Goal: Information Seeking & Learning: Learn about a topic

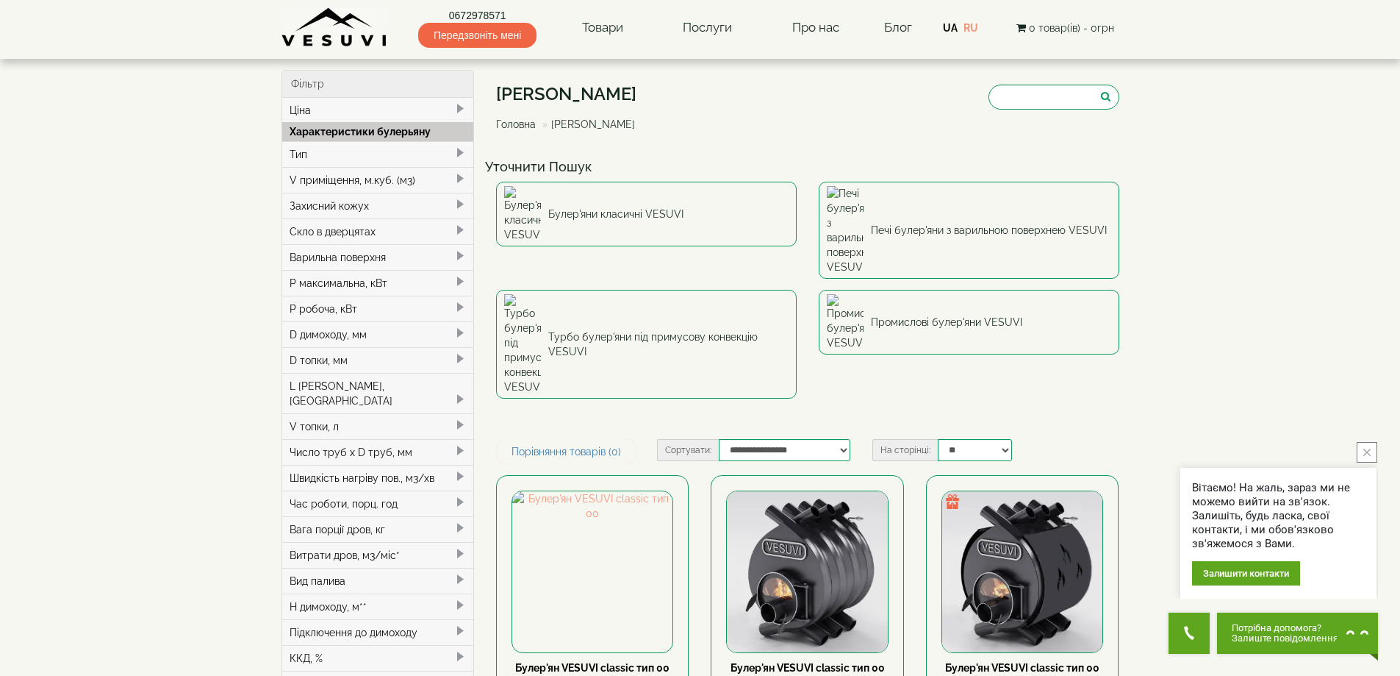
click at [462, 176] on span at bounding box center [460, 179] width 12 height 12
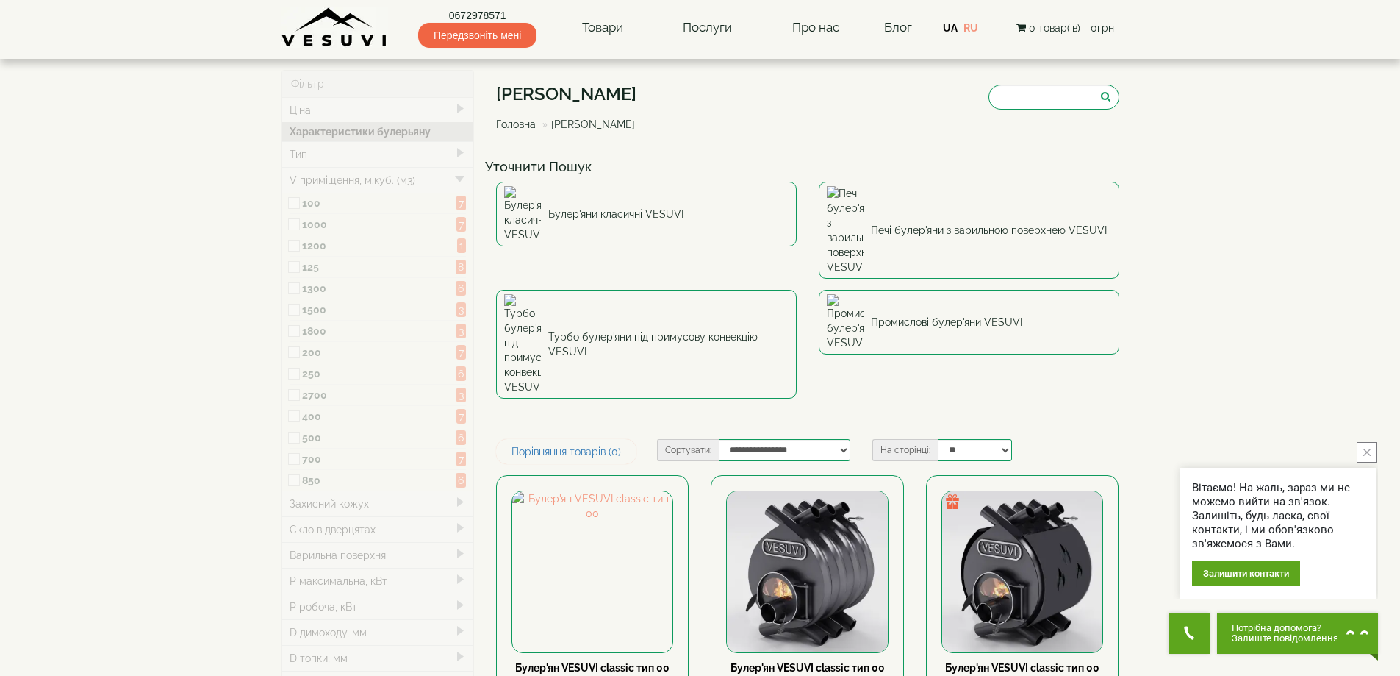
type input "*****"
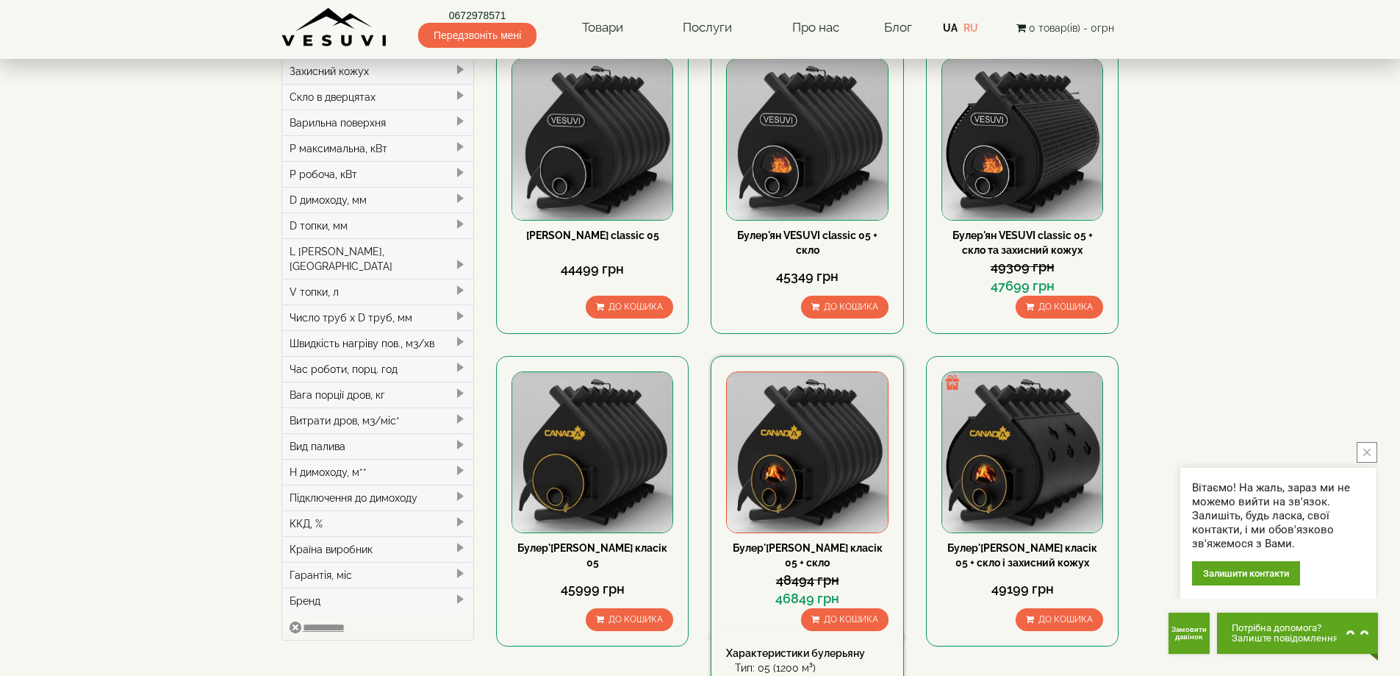
scroll to position [441, 0]
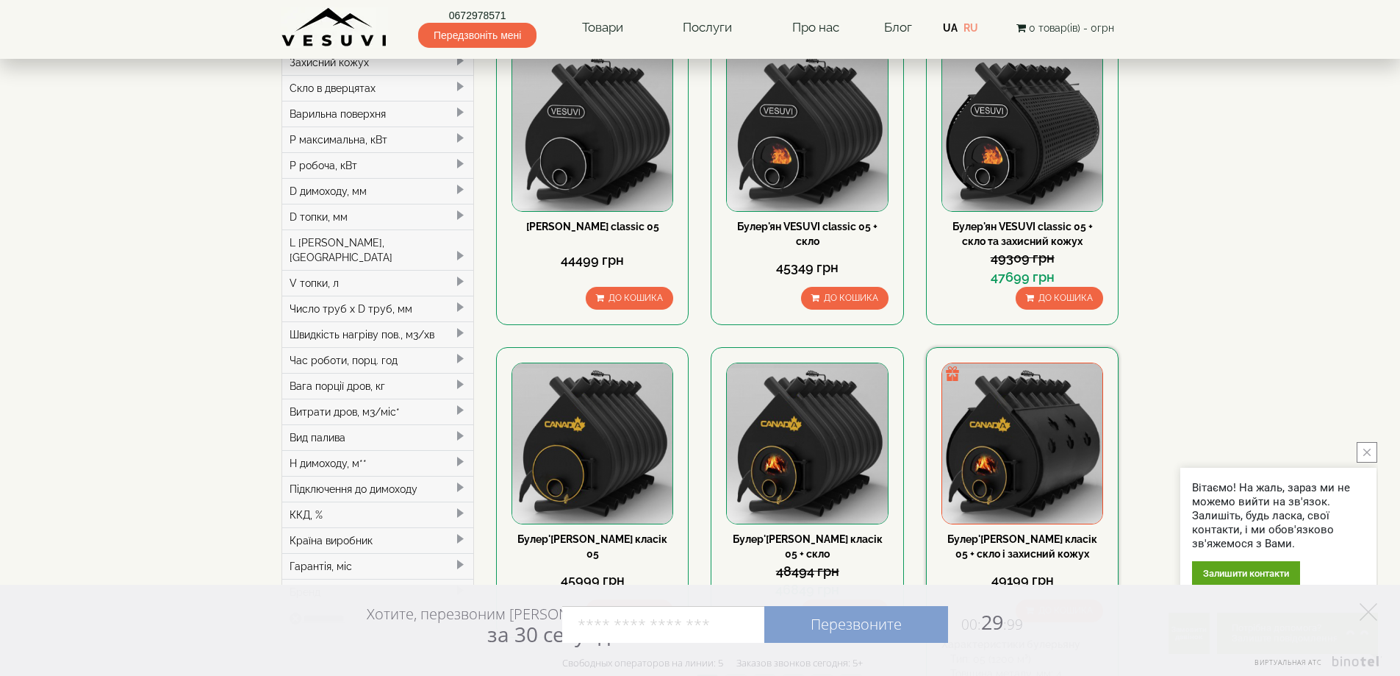
click at [1019, 533] on link "Булер'[PERSON_NAME] класік 05 + скло і захисний кожух" at bounding box center [1023, 546] width 150 height 26
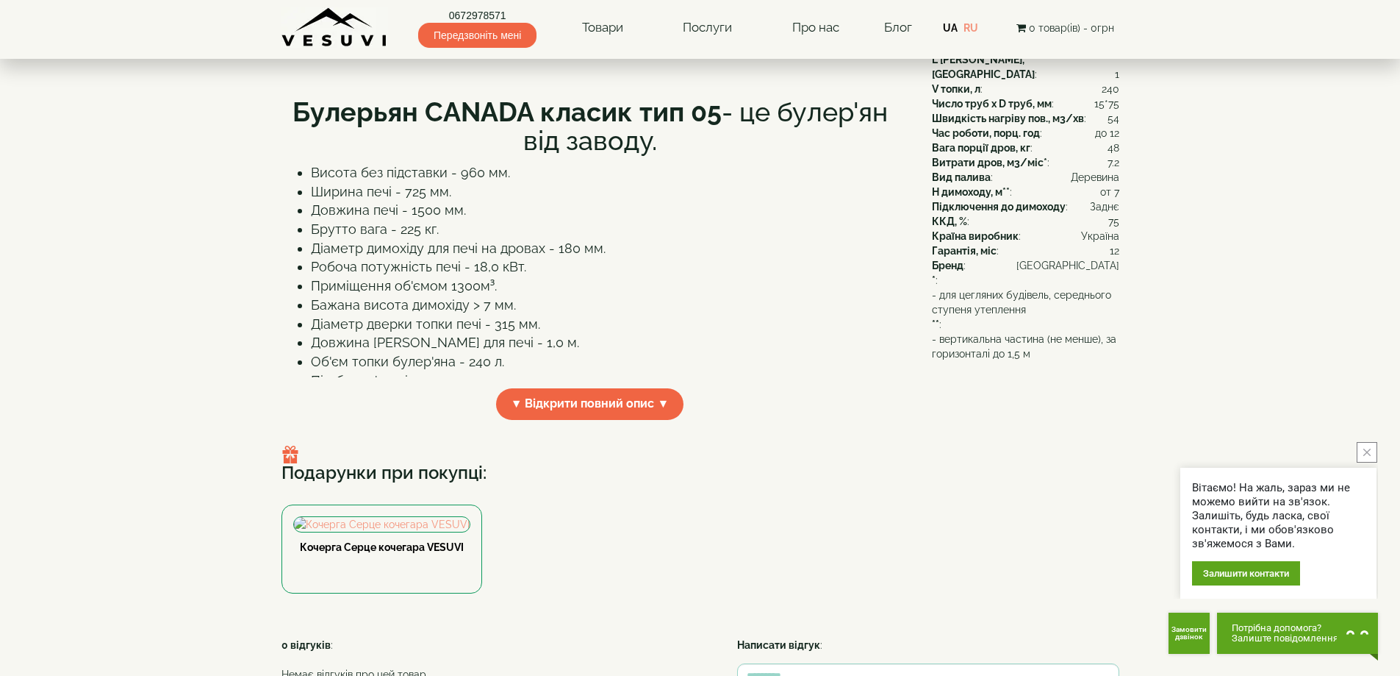
scroll to position [368, 0]
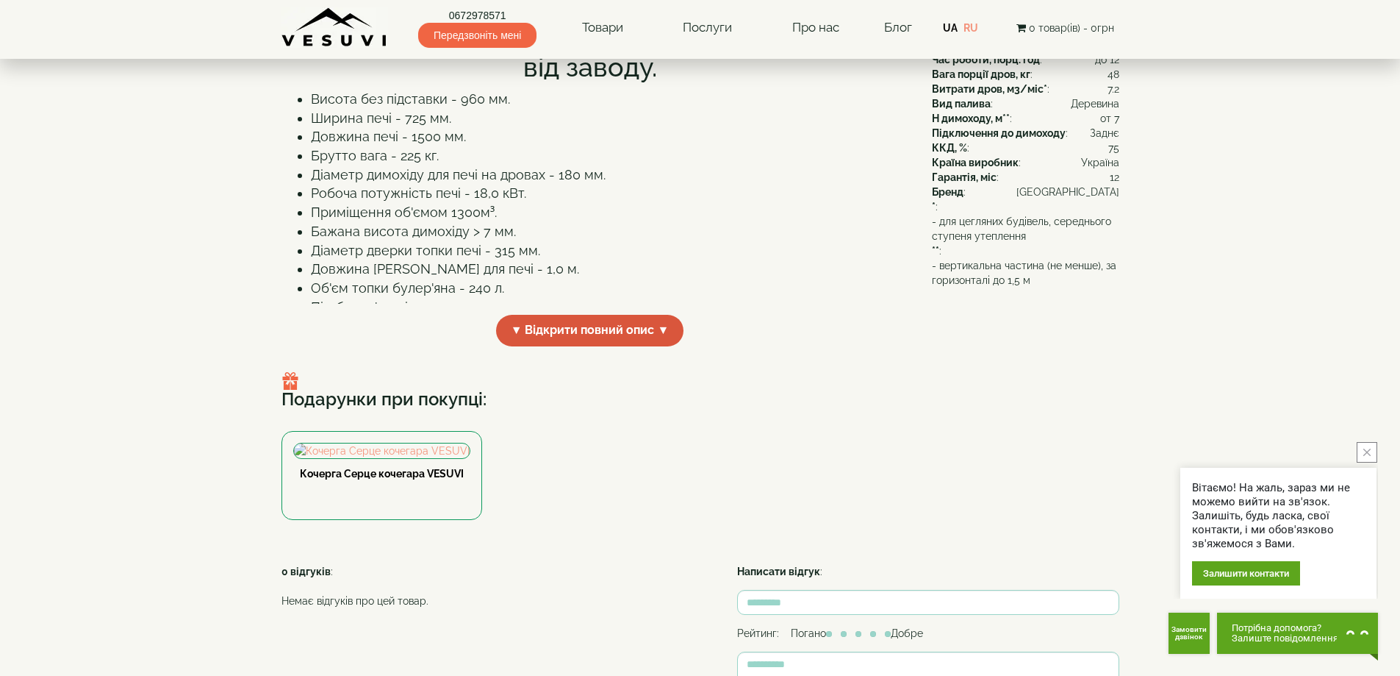
click at [590, 346] on span "▼ Відкрити повний опис ▼" at bounding box center [590, 331] width 188 height 32
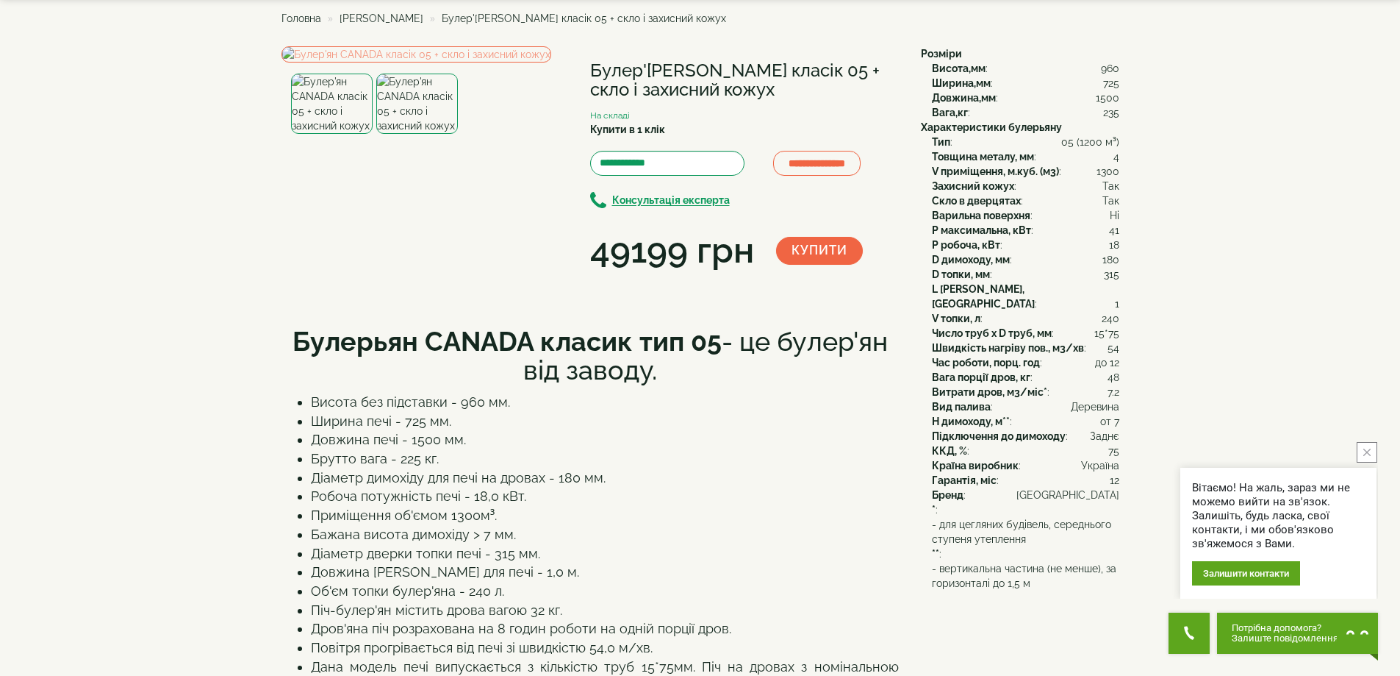
scroll to position [0, 0]
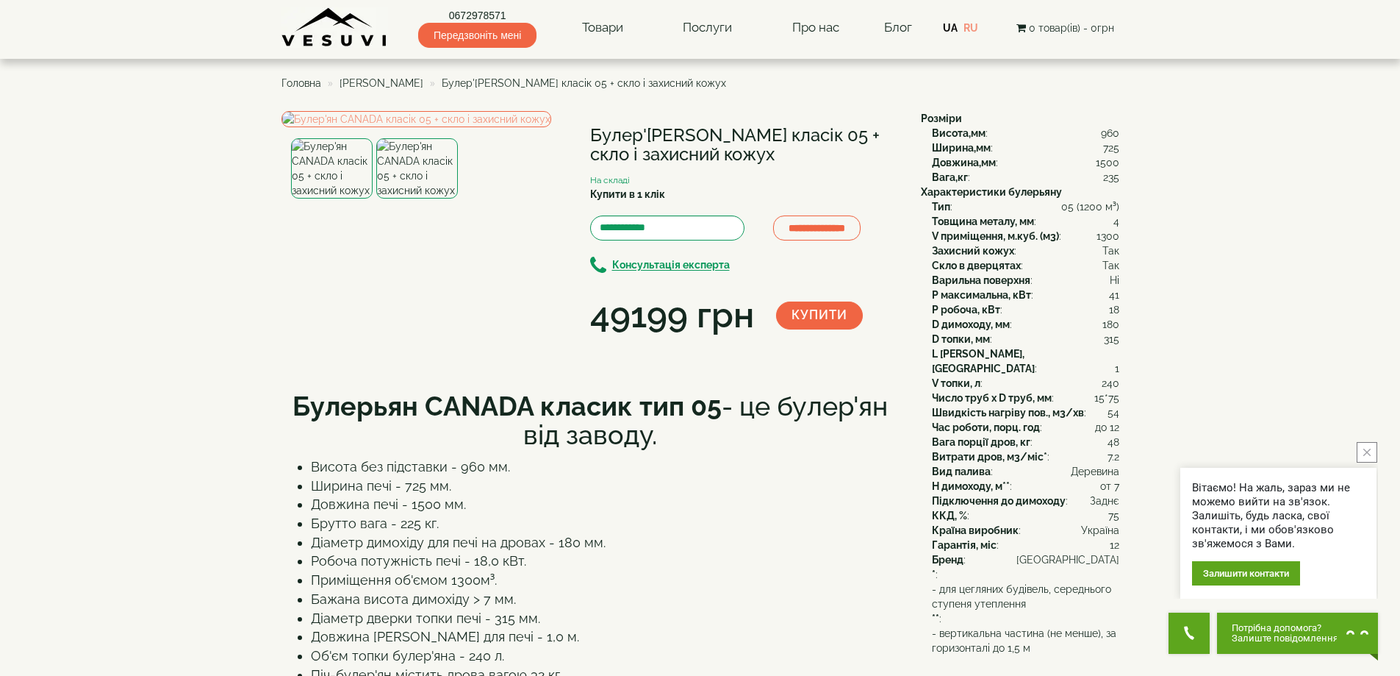
click at [1370, 452] on icon "close button" at bounding box center [1367, 451] width 7 height 7
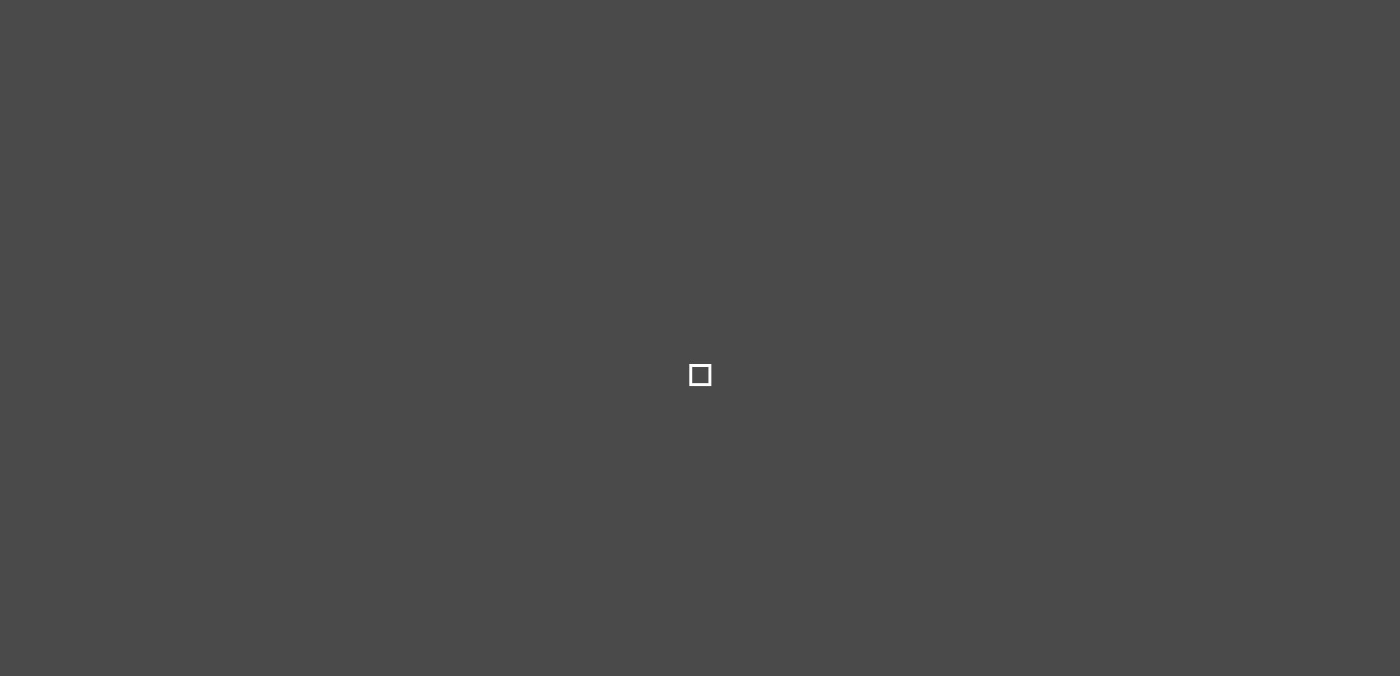
select select
